Goal: Transaction & Acquisition: Subscribe to service/newsletter

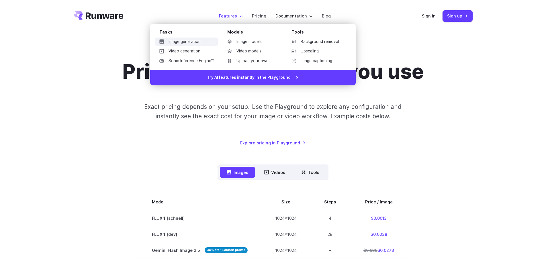
click at [195, 41] on link "Image generation" at bounding box center [186, 42] width 63 height 9
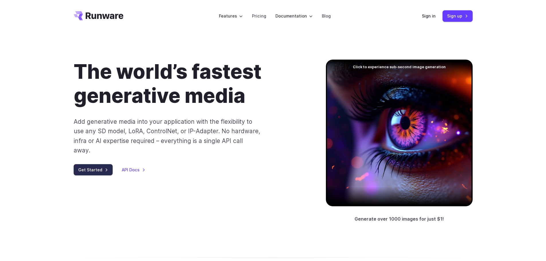
click at [98, 164] on link "Get Started" at bounding box center [93, 169] width 39 height 11
